Goal: Find specific page/section: Find specific page/section

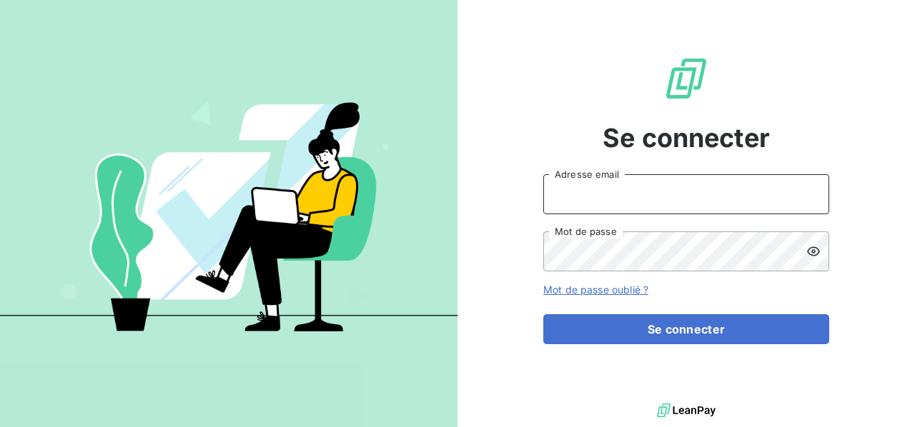
click at [635, 197] on input "Adresse email" at bounding box center [686, 194] width 286 height 40
type input "[PERSON_NAME][EMAIL_ADDRESS][DOMAIN_NAME]"
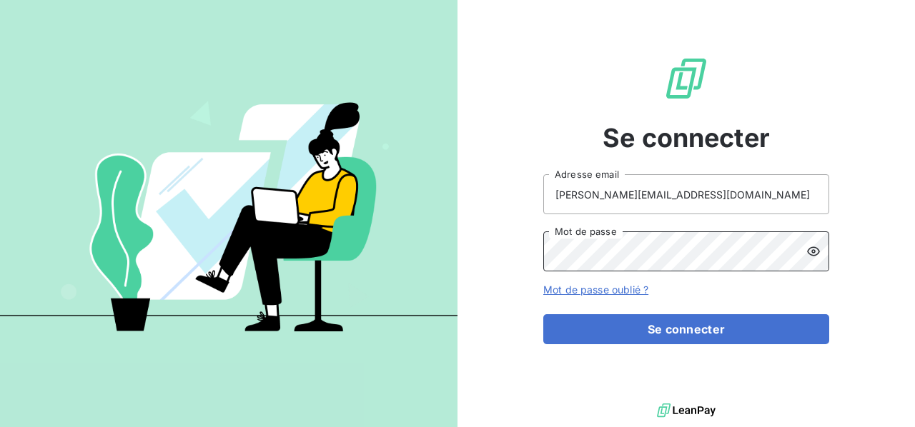
click at [543, 314] on button "Se connecter" at bounding box center [686, 329] width 286 height 30
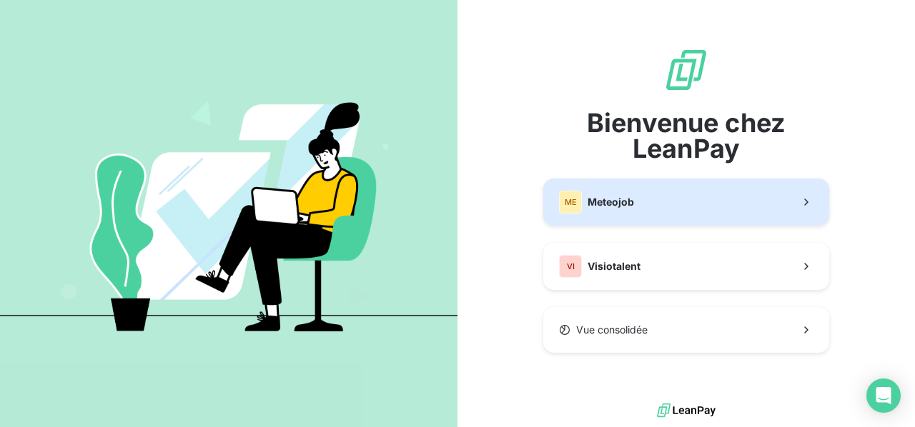
click at [676, 199] on button "ME Meteojob" at bounding box center [686, 202] width 286 height 47
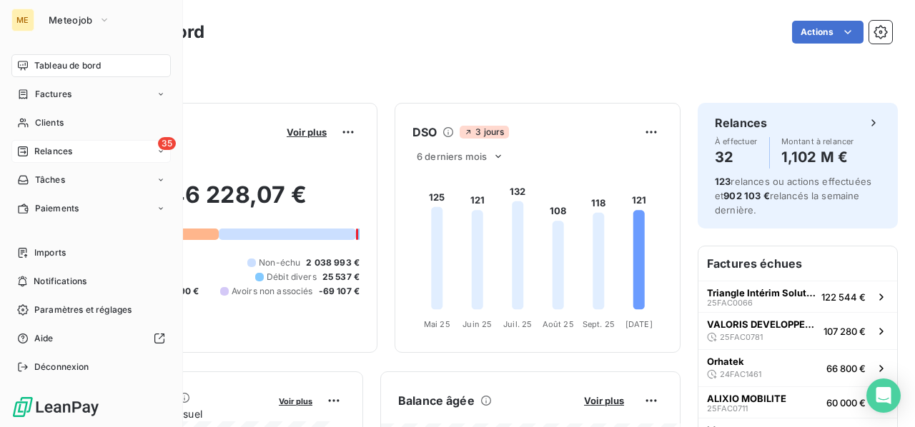
click at [44, 156] on span "Relances" at bounding box center [53, 151] width 38 height 13
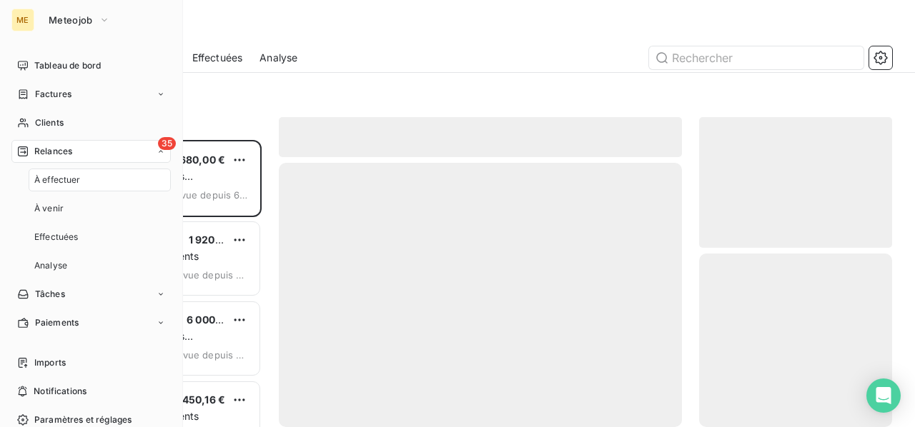
scroll to position [276, 181]
